Goal: Task Accomplishment & Management: Manage account settings

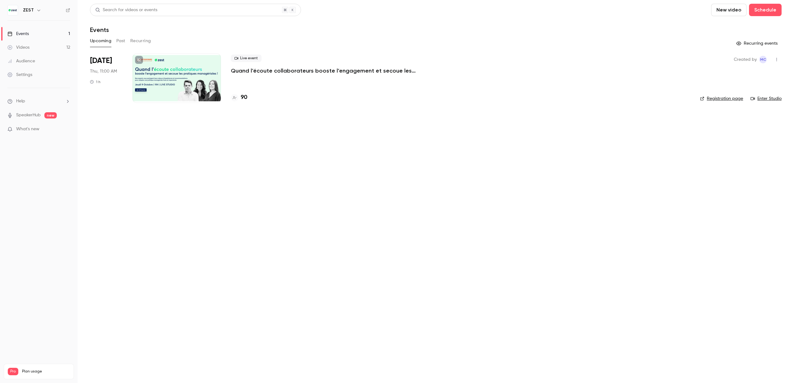
click at [766, 100] on link "Enter Studio" at bounding box center [766, 99] width 31 height 6
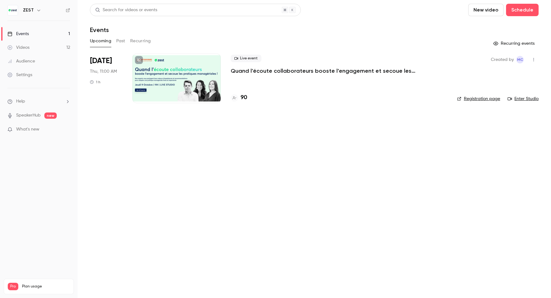
click at [488, 97] on link "Registration page" at bounding box center [478, 99] width 43 height 6
click at [202, 78] on div at bounding box center [177, 78] width 88 height 50
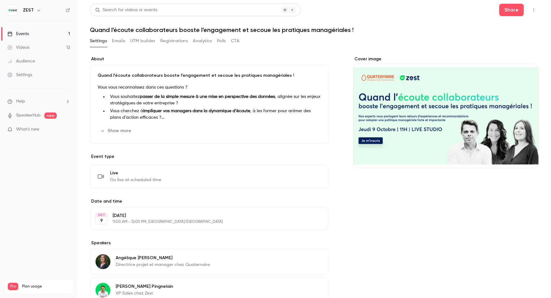
click at [122, 43] on button "Emails" at bounding box center [118, 41] width 13 height 10
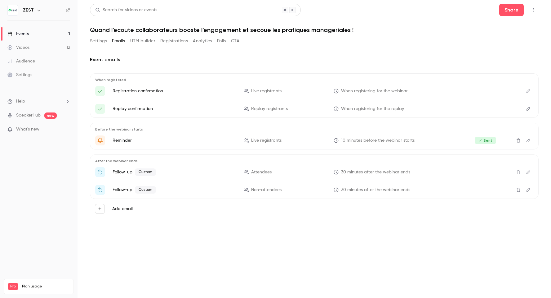
click at [530, 174] on button "Edit" at bounding box center [529, 172] width 10 height 10
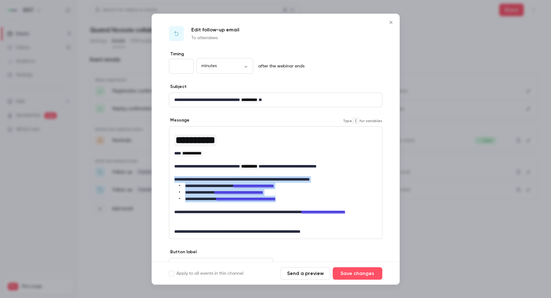
drag, startPoint x: 174, startPoint y: 179, endPoint x: 325, endPoint y: 196, distance: 152.1
click at [325, 196] on div "**********" at bounding box center [275, 182] width 213 height 112
copy div "**********"
click at [440, 80] on div at bounding box center [275, 149] width 551 height 298
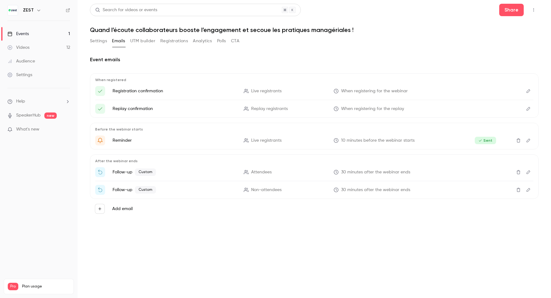
click at [208, 43] on button "Analytics" at bounding box center [202, 41] width 19 height 10
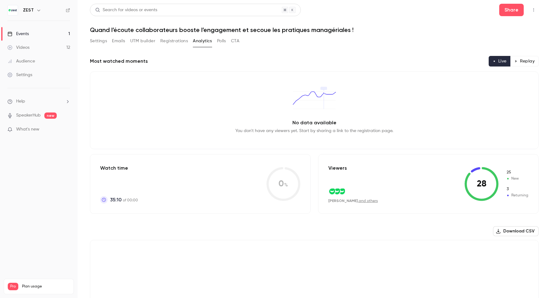
click at [235, 40] on button "CTA" at bounding box center [235, 41] width 8 height 10
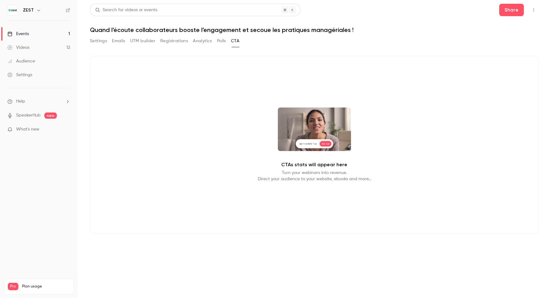
click at [221, 39] on button "Polls" at bounding box center [221, 41] width 9 height 10
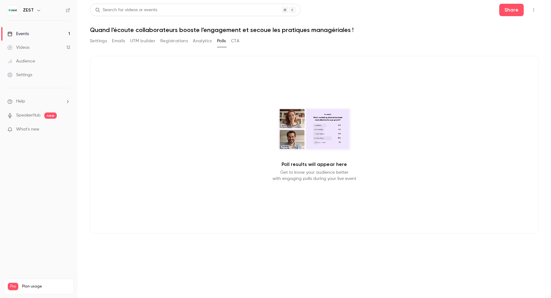
click at [208, 39] on button "Analytics" at bounding box center [202, 41] width 19 height 10
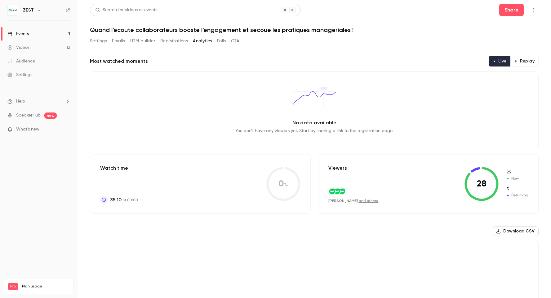
click at [184, 38] on button "Registrations" at bounding box center [174, 41] width 28 height 10
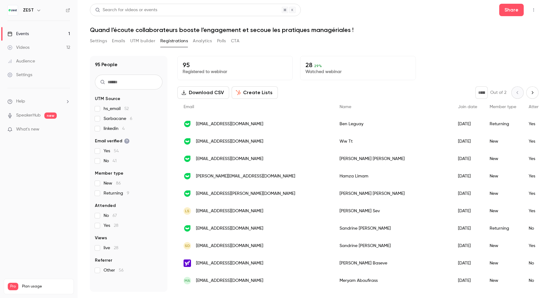
click at [139, 80] on input "text" at bounding box center [129, 81] width 68 height 15
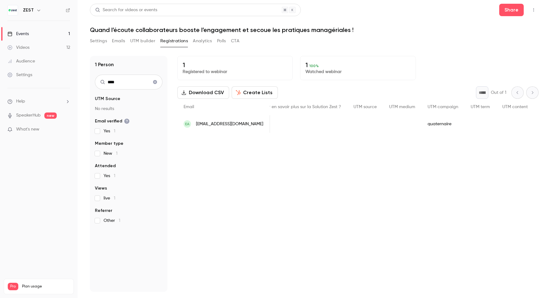
scroll to position [0, 388]
type input "*"
type input "******"
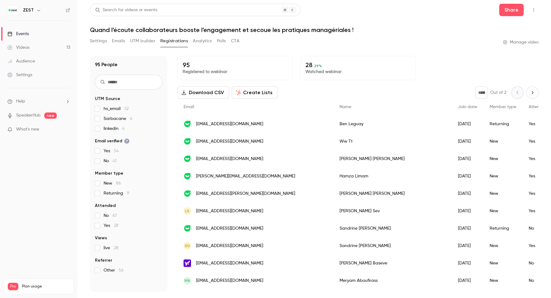
click at [192, 92] on button "Download CSV" at bounding box center [204, 92] width 52 height 12
click at [206, 44] on button "Analytics" at bounding box center [202, 41] width 19 height 10
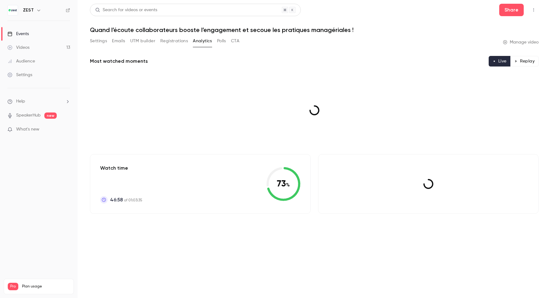
click at [206, 44] on button "Analytics" at bounding box center [202, 41] width 19 height 10
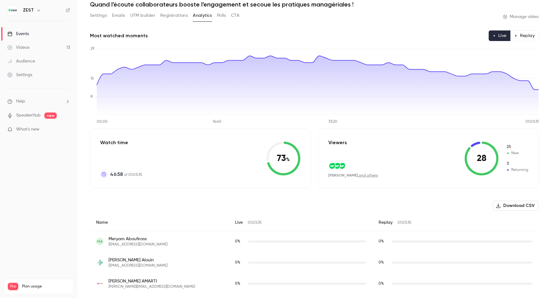
scroll to position [26, 0]
click at [360, 173] on link "and others" at bounding box center [368, 175] width 19 height 4
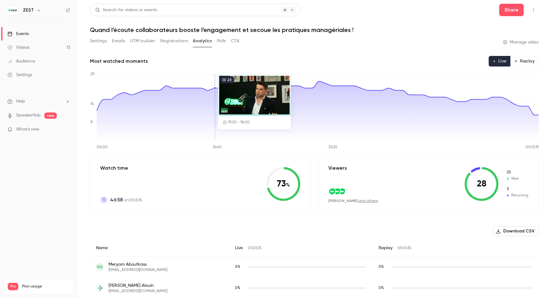
scroll to position [18, 0]
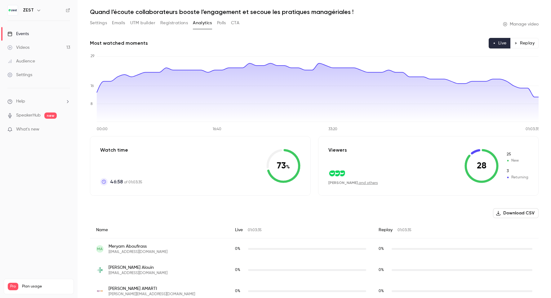
click at [523, 214] on button "Download CSV" at bounding box center [516, 213] width 46 height 10
